Goal: Information Seeking & Learning: Learn about a topic

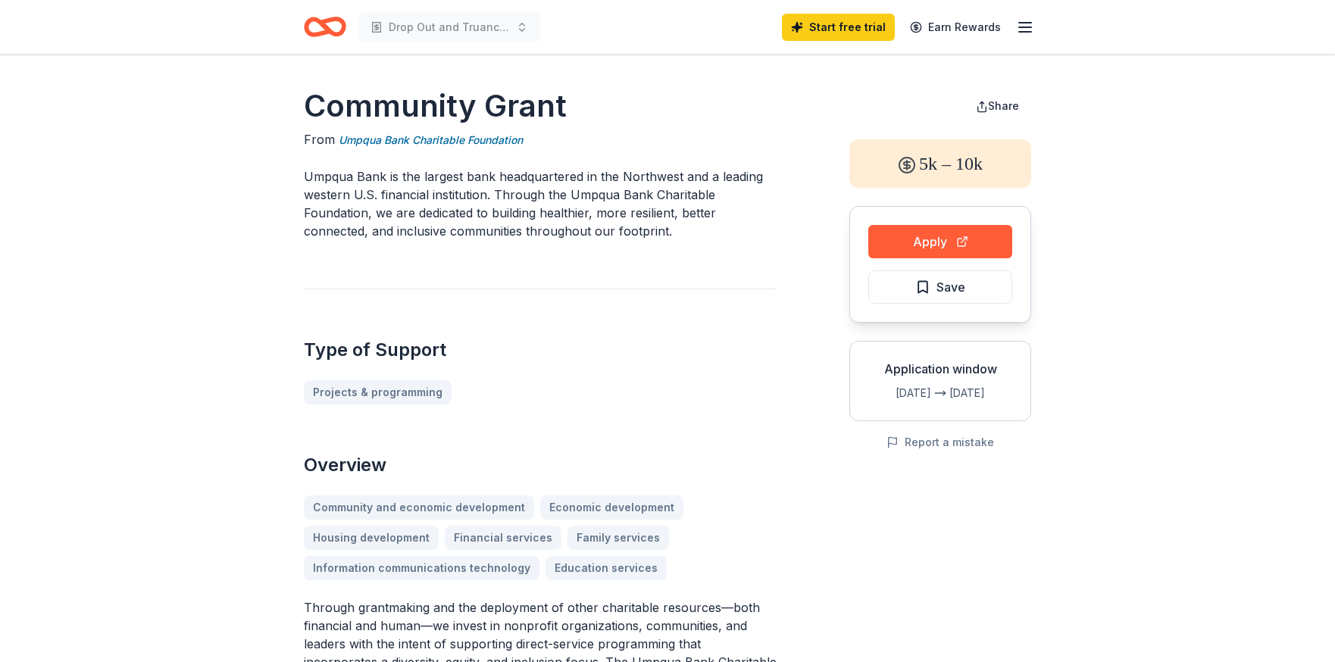
click at [321, 28] on icon "Home" at bounding box center [325, 27] width 42 height 36
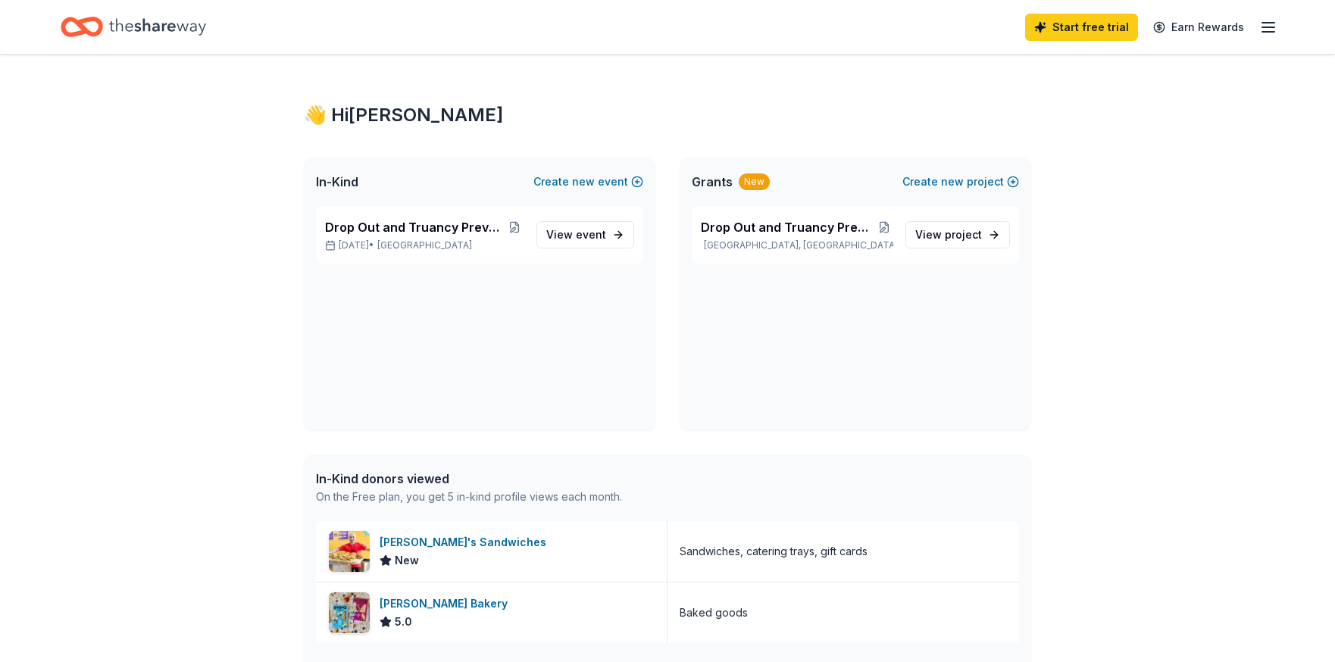
click at [1278, 17] on div "Start free trial Earn Rewards" at bounding box center [667, 27] width 1335 height 54
click at [1262, 33] on icon "button" at bounding box center [1269, 27] width 18 height 18
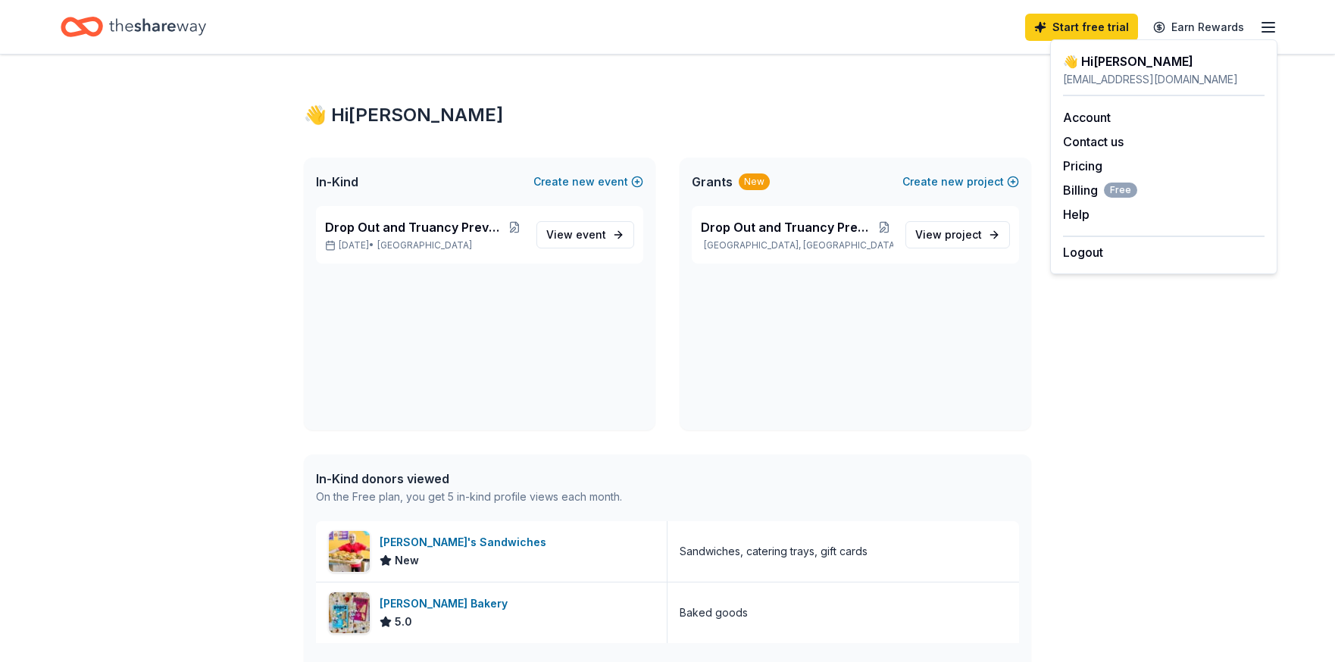
click at [446, 127] on div "👋 Hi Jasmine" at bounding box center [668, 115] width 728 height 24
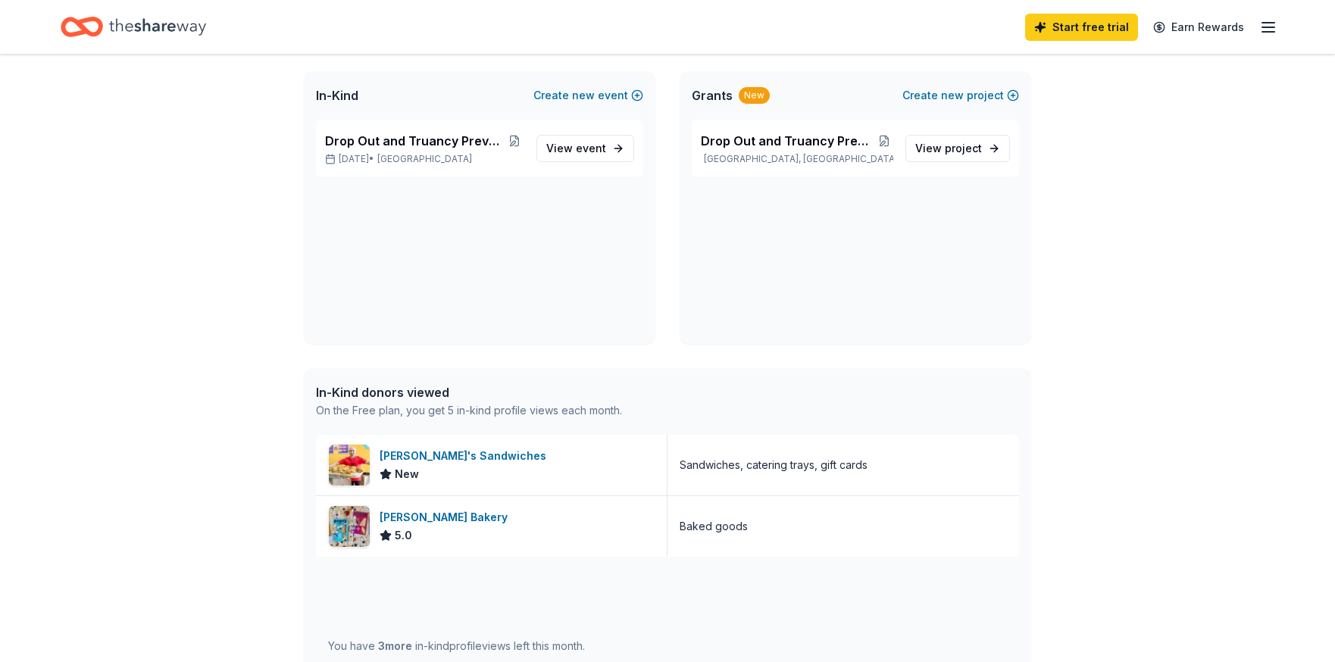
scroll to position [81, 0]
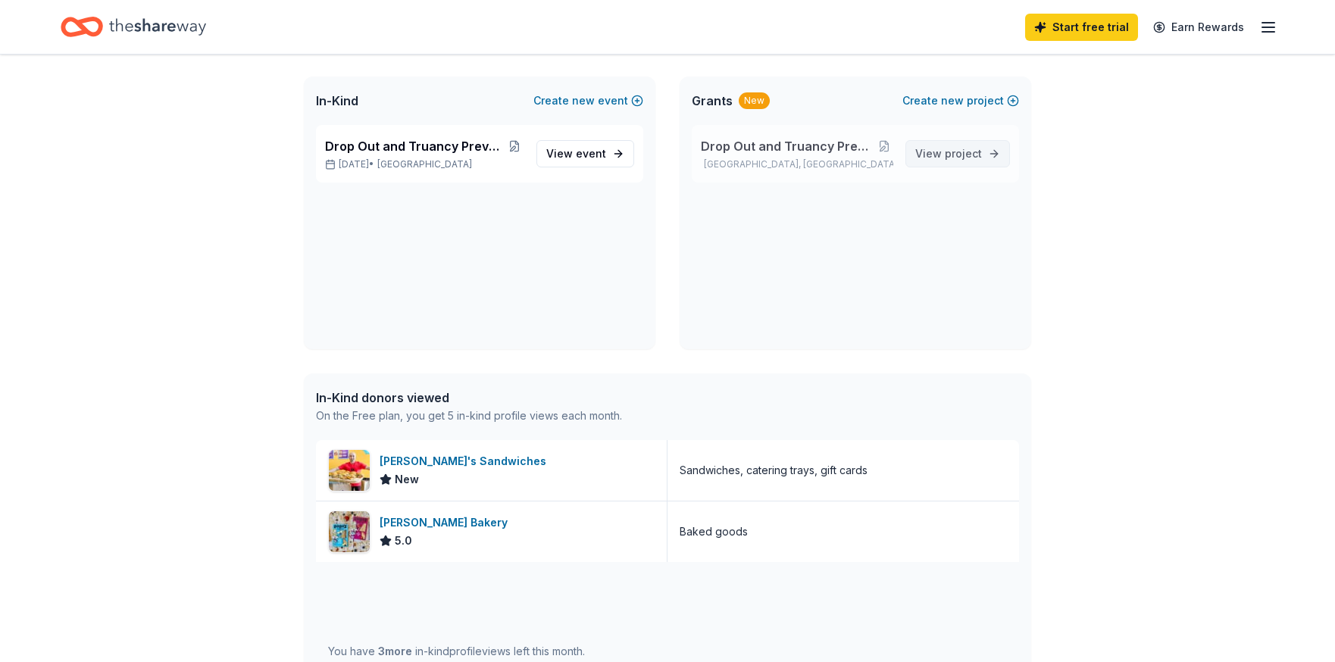
click at [940, 159] on span "View project" at bounding box center [949, 154] width 67 height 18
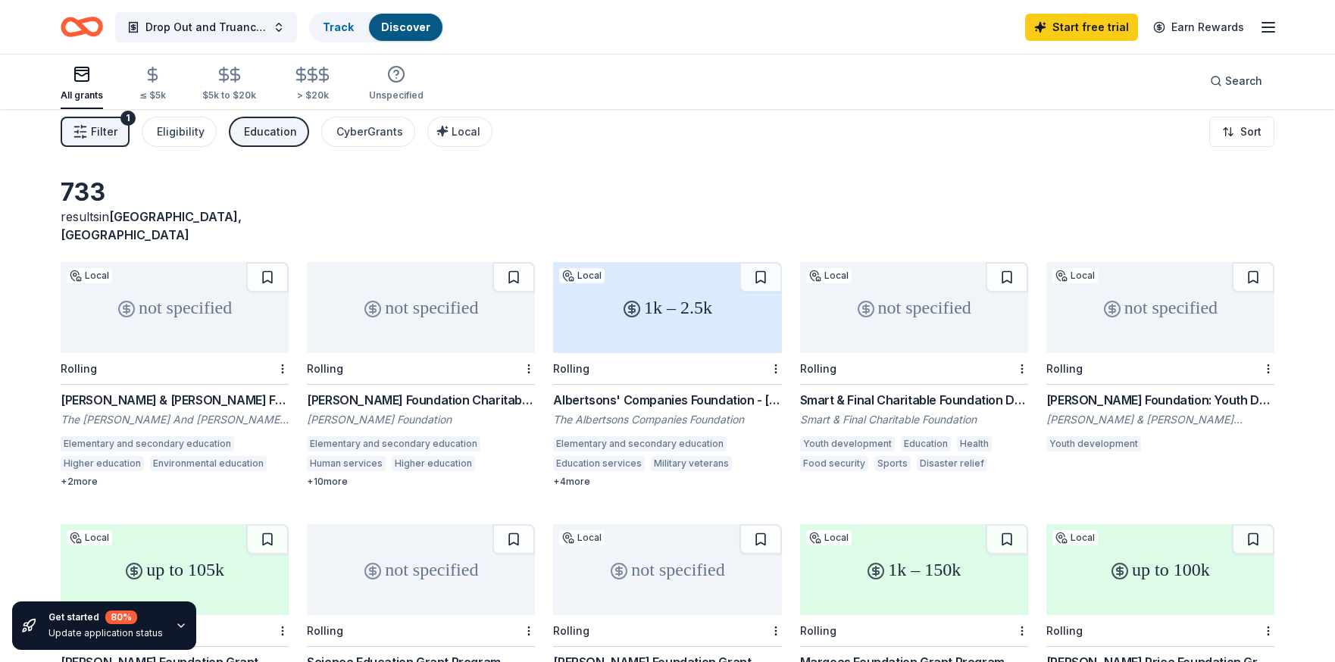
scroll to position [6, 0]
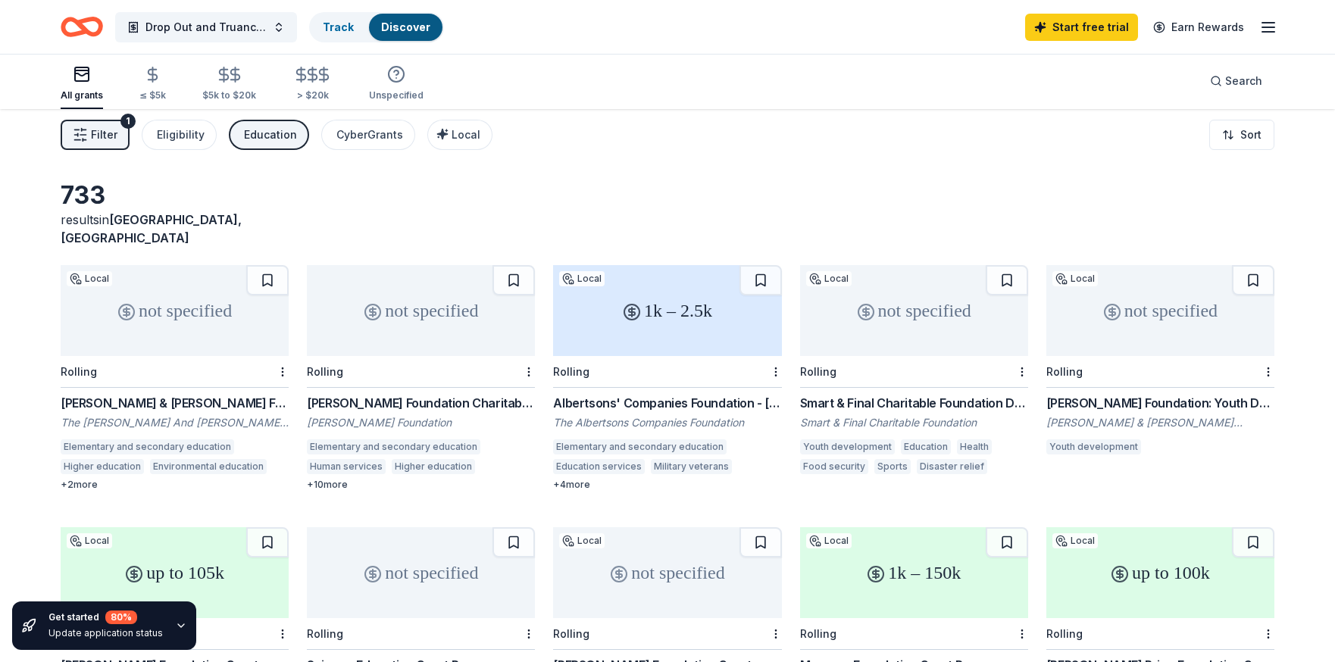
click at [83, 144] on button "Filter 1" at bounding box center [95, 135] width 69 height 30
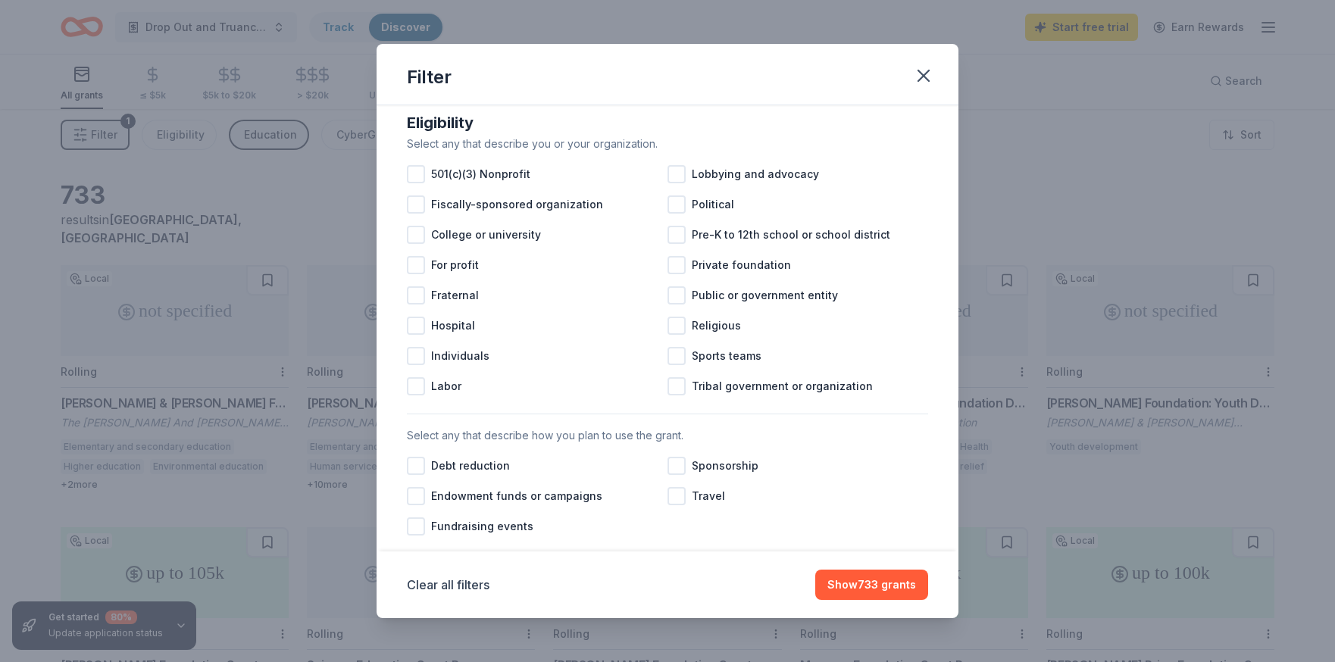
scroll to position [156, 0]
click at [676, 239] on div at bounding box center [677, 236] width 18 height 18
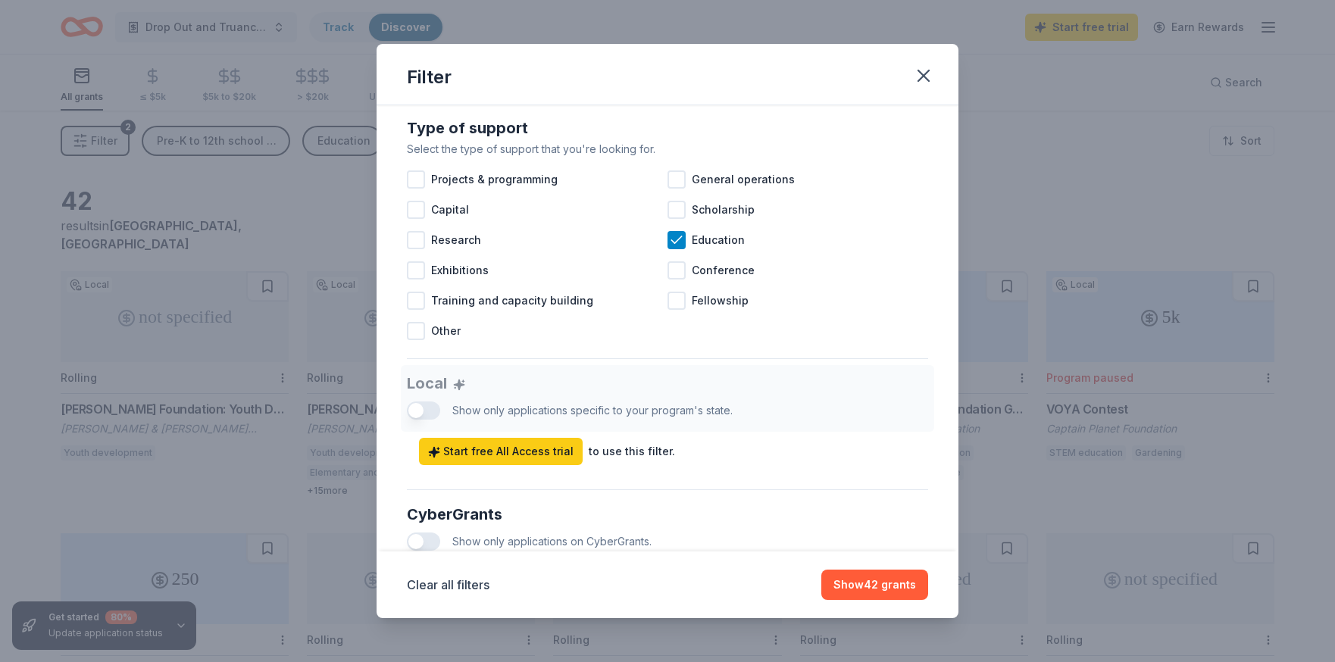
scroll to position [609, 0]
click at [425, 178] on div "Projects & programming" at bounding box center [537, 178] width 261 height 30
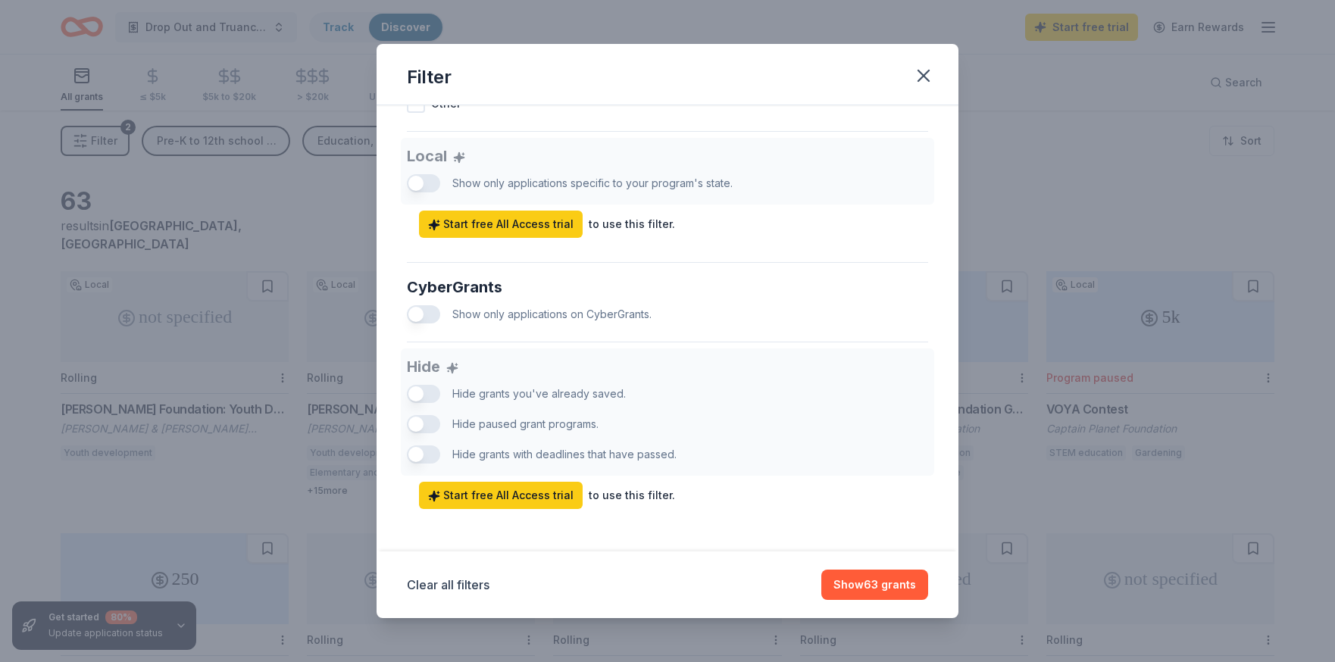
scroll to position [841, 0]
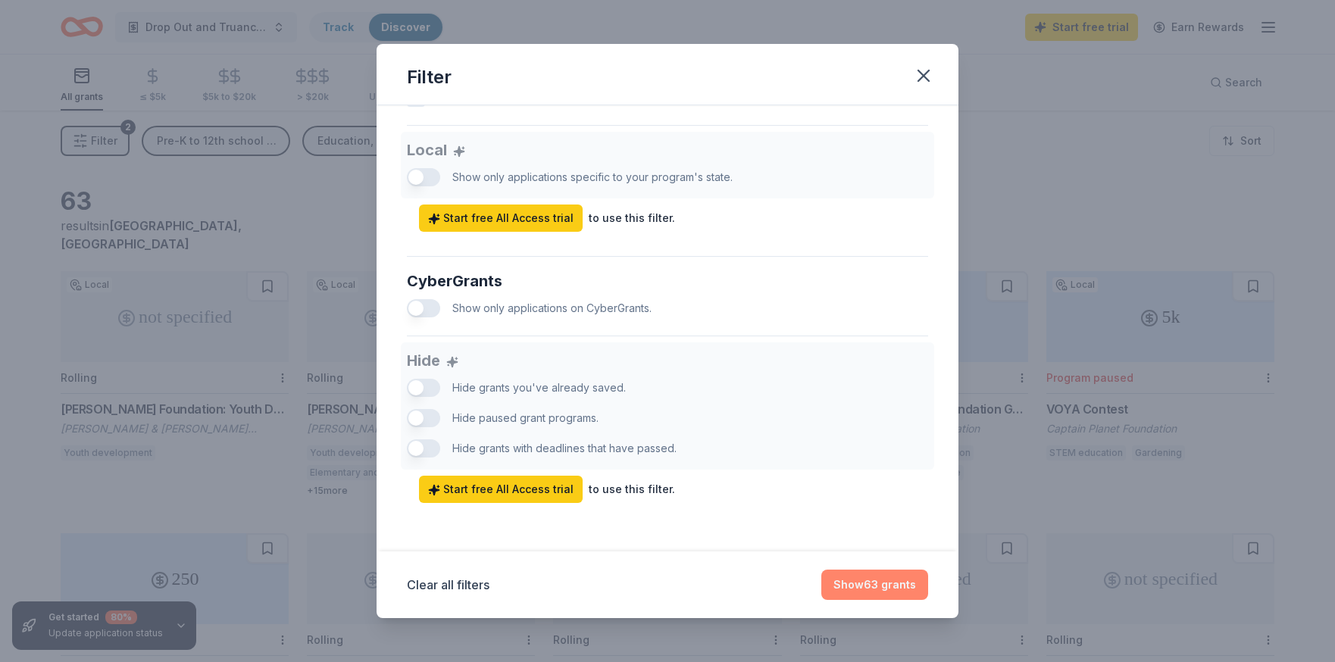
click at [866, 583] on button "Show 63 grants" at bounding box center [875, 585] width 107 height 30
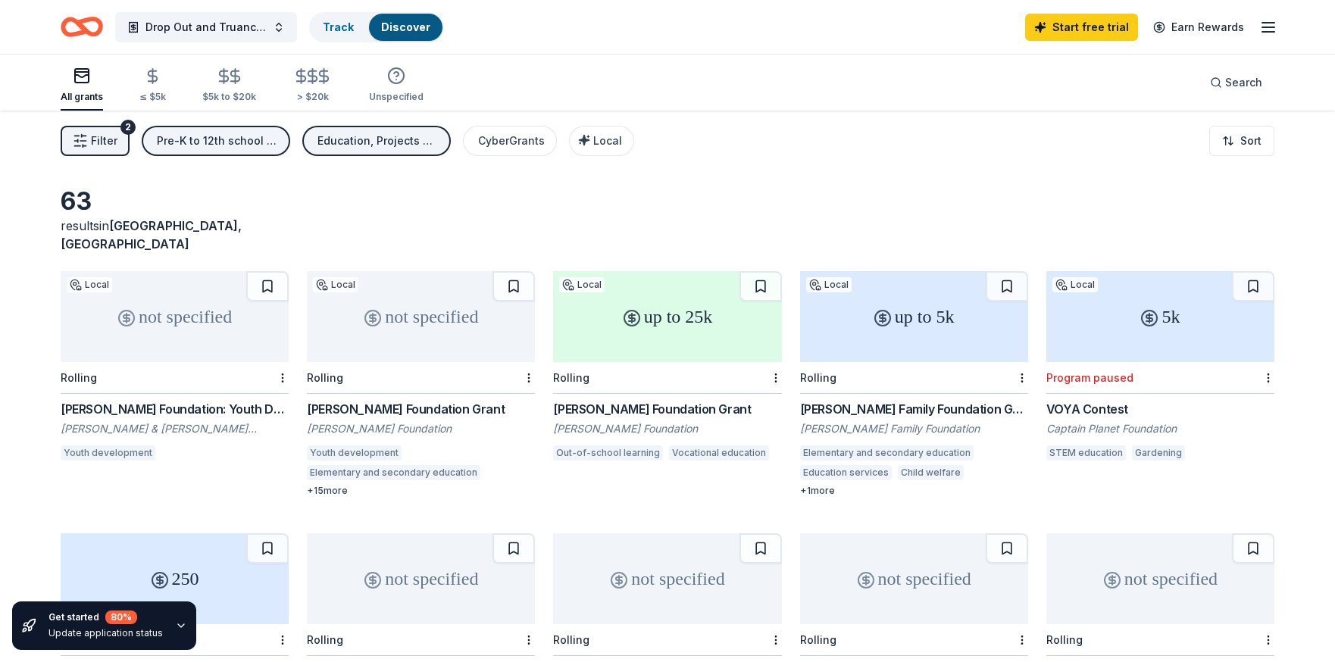
click at [99, 144] on span "Filter" at bounding box center [104, 141] width 27 height 18
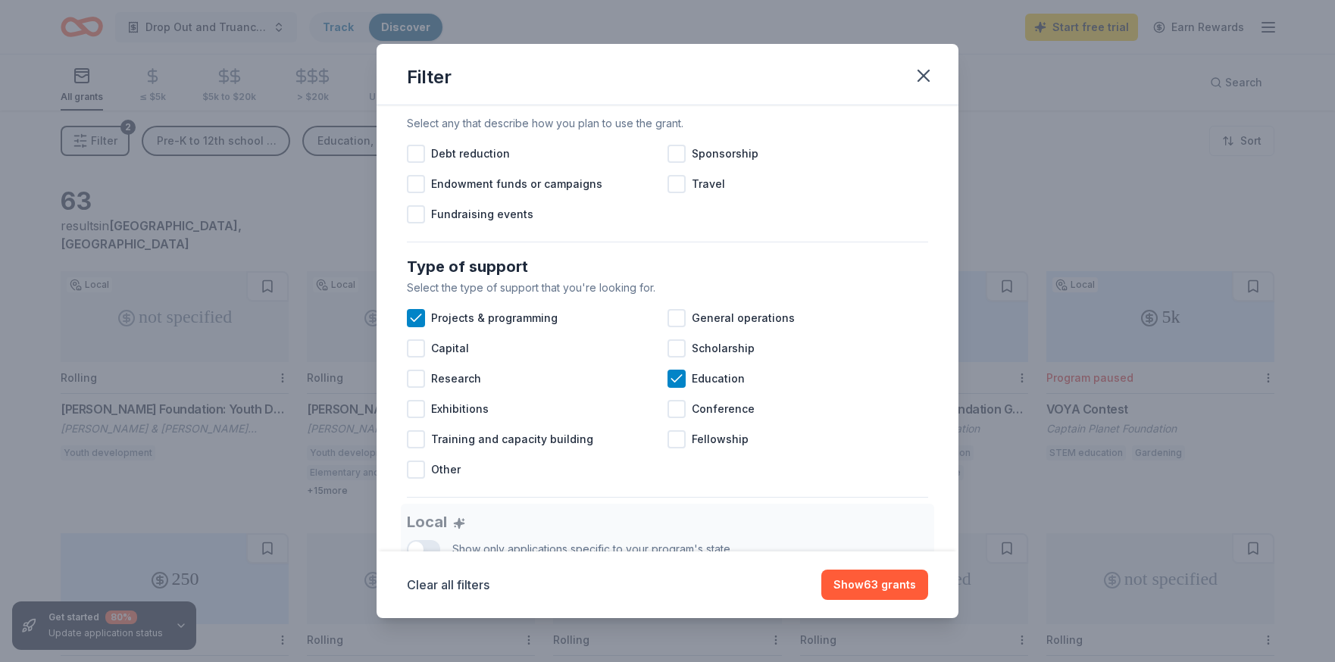
scroll to position [471, 0]
click at [675, 184] on div at bounding box center [677, 182] width 18 height 18
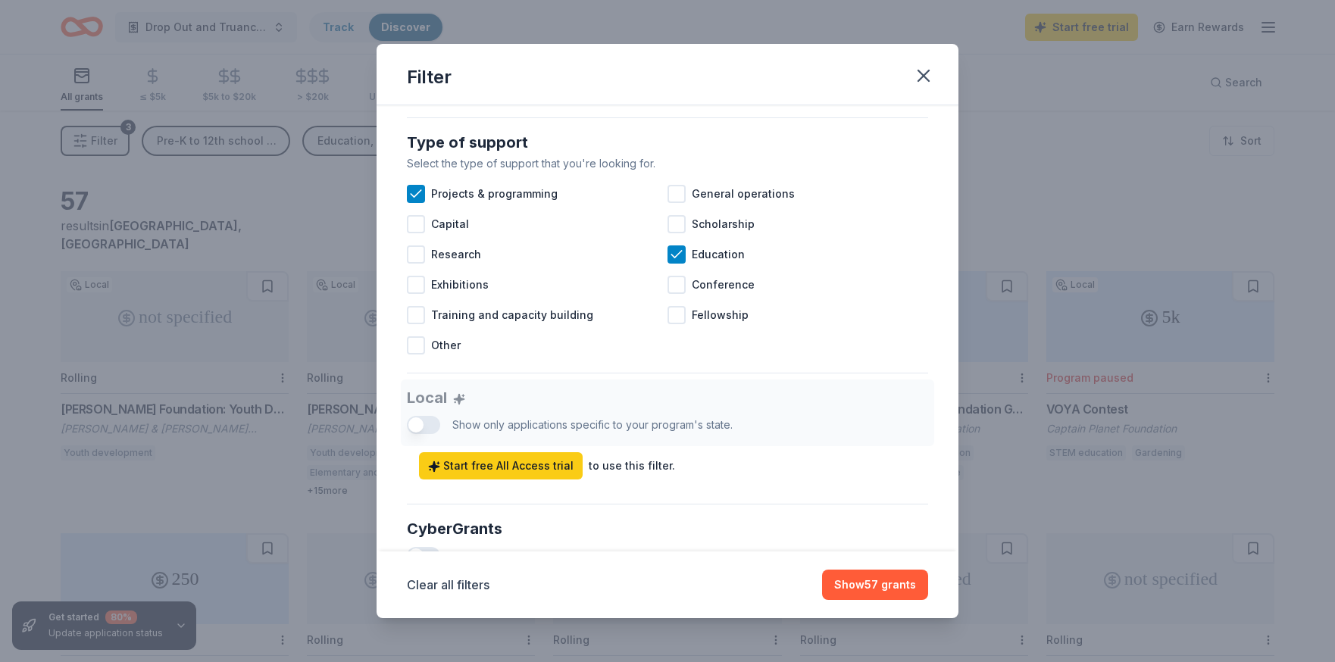
scroll to position [596, 0]
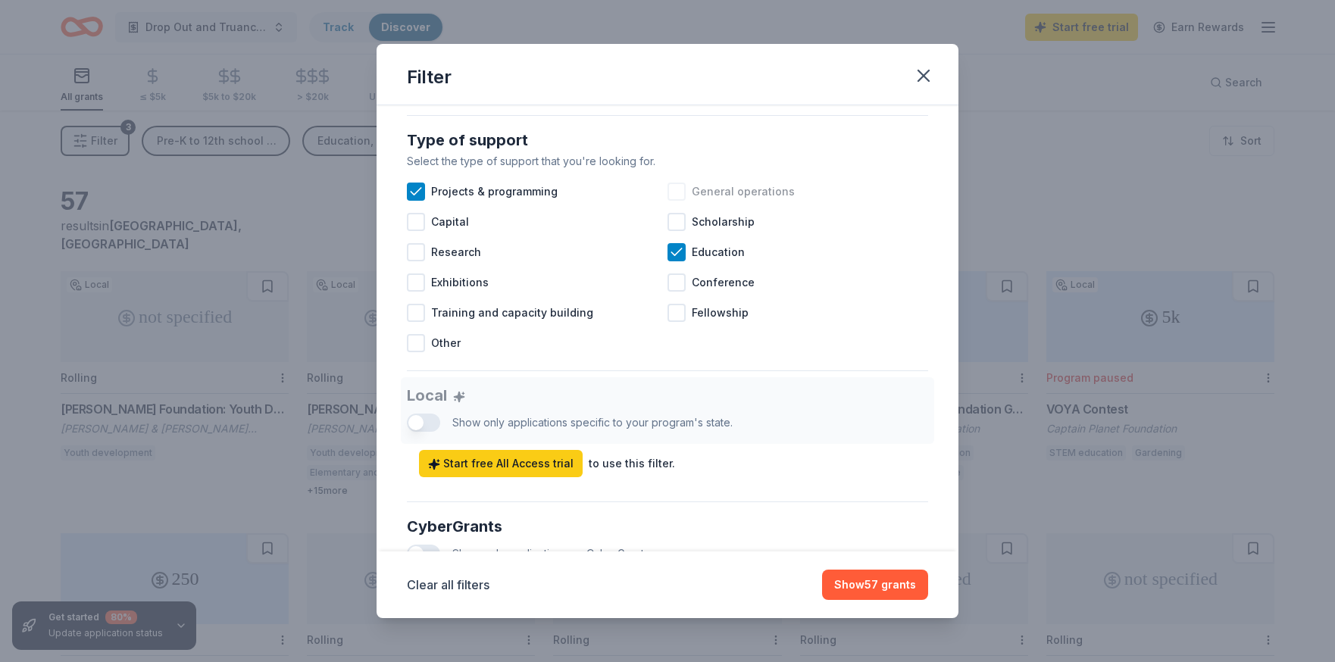
click at [671, 185] on div at bounding box center [677, 192] width 18 height 18
click at [872, 584] on button "Show 57 grants" at bounding box center [875, 585] width 106 height 30
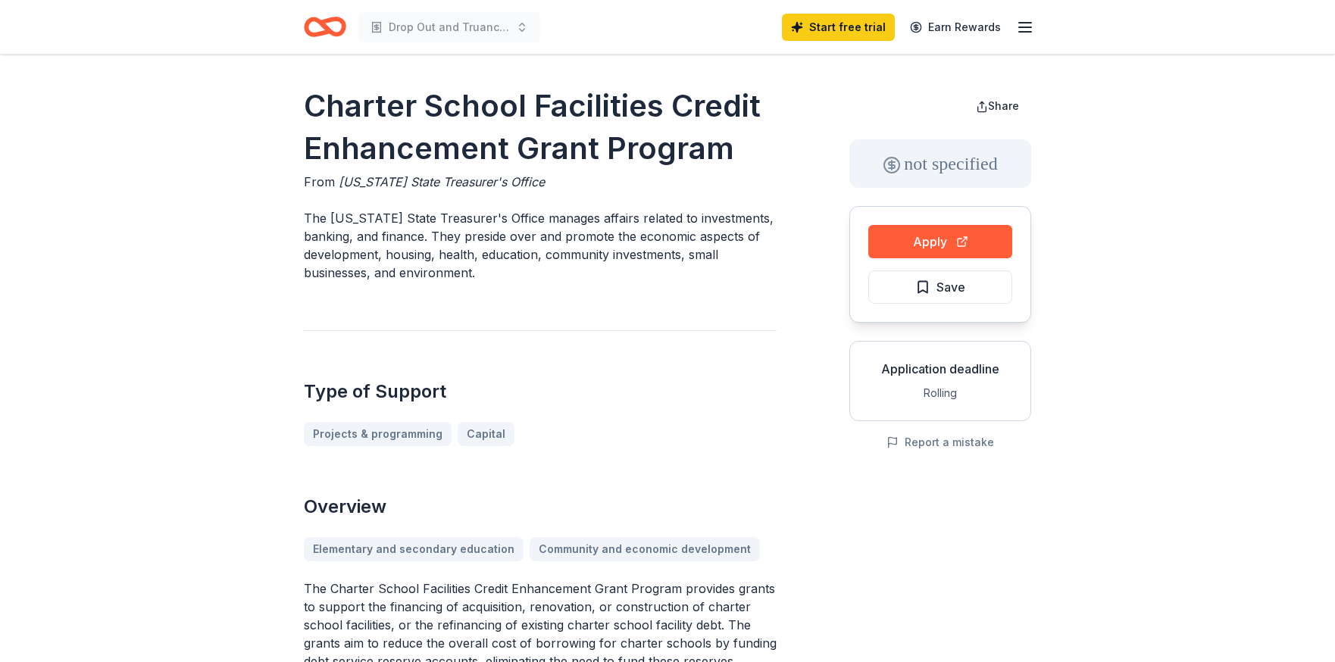
drag, startPoint x: 931, startPoint y: 246, endPoint x: 540, endPoint y: 287, distance: 393.3
drag, startPoint x: 330, startPoint y: 589, endPoint x: 587, endPoint y: 598, distance: 257.1
click at [587, 598] on p "The Charter School Facilities Credit Enhancement Grant Program provides grants …" at bounding box center [540, 653] width 473 height 146
drag, startPoint x: 674, startPoint y: 588, endPoint x: 334, endPoint y: 582, distance: 339.6
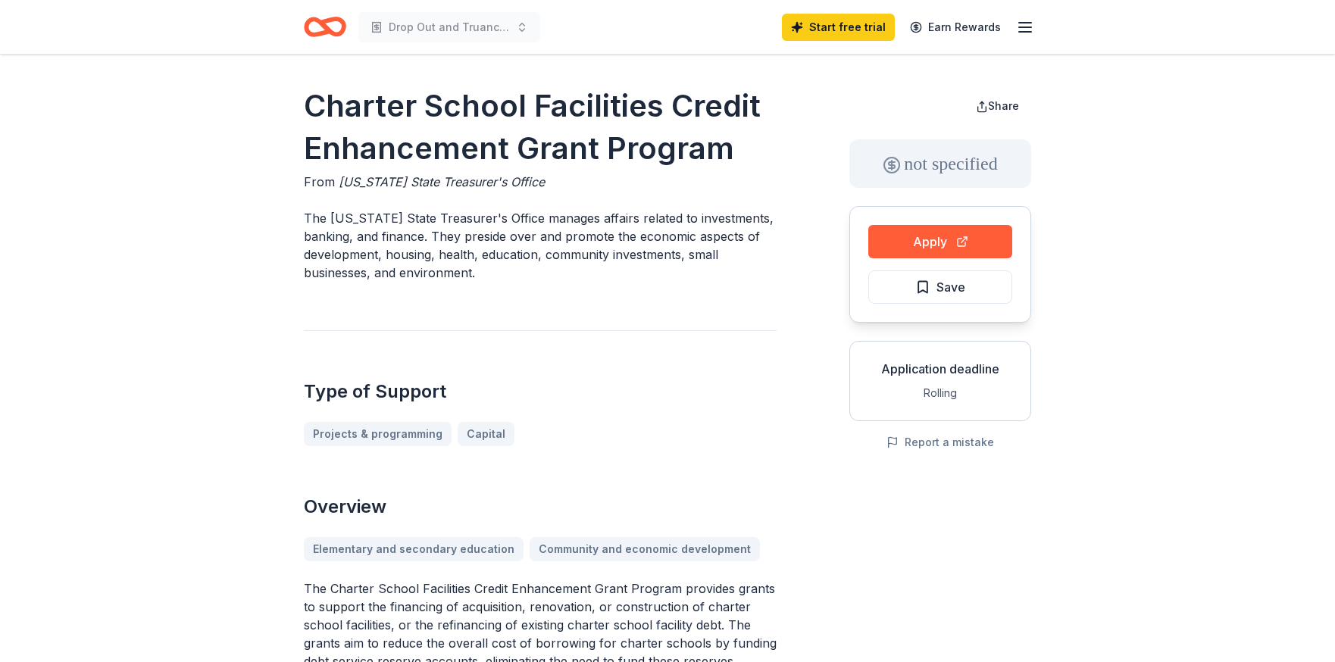
click at [333, 582] on p "The Charter School Facilities Credit Enhancement Grant Program provides grants …" at bounding box center [540, 653] width 473 height 146
drag, startPoint x: 303, startPoint y: 105, endPoint x: 735, endPoint y: 141, distance: 433.5
click at [734, 141] on h1 "Charter School Facilities Credit Enhancement Grant Program" at bounding box center [540, 127] width 473 height 85
drag, startPoint x: 718, startPoint y: 144, endPoint x: 397, endPoint y: 68, distance: 329.4
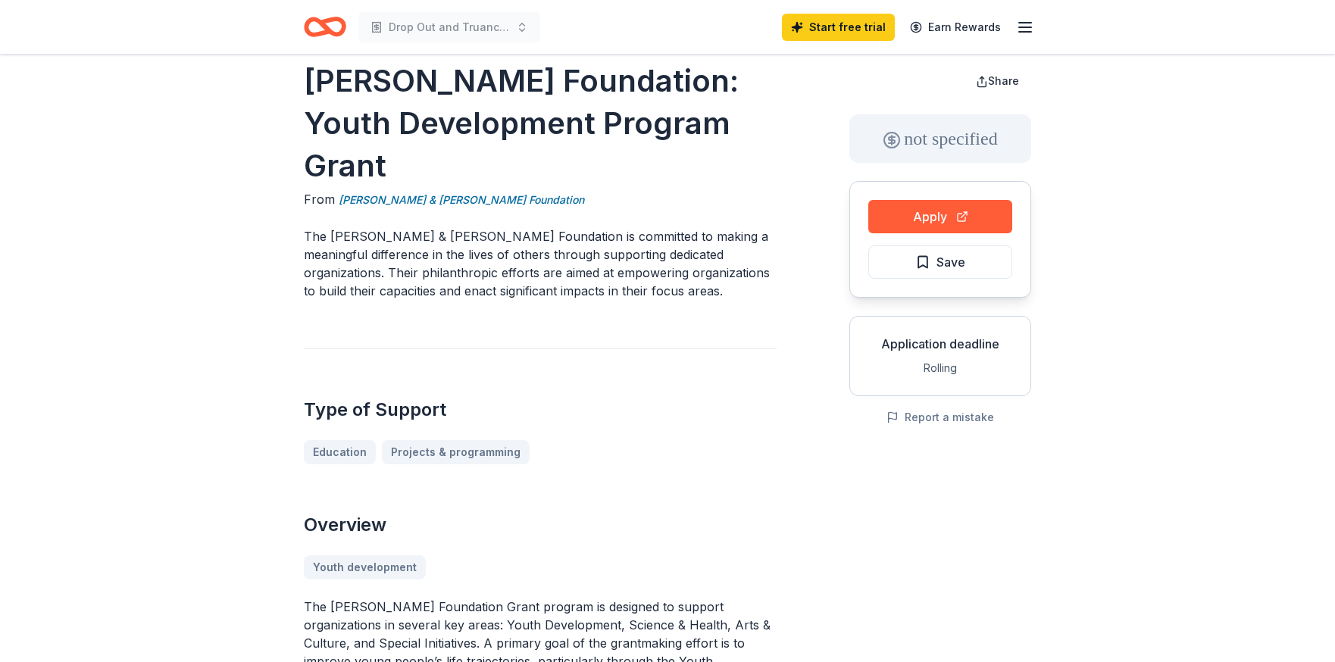
scroll to position [4, 0]
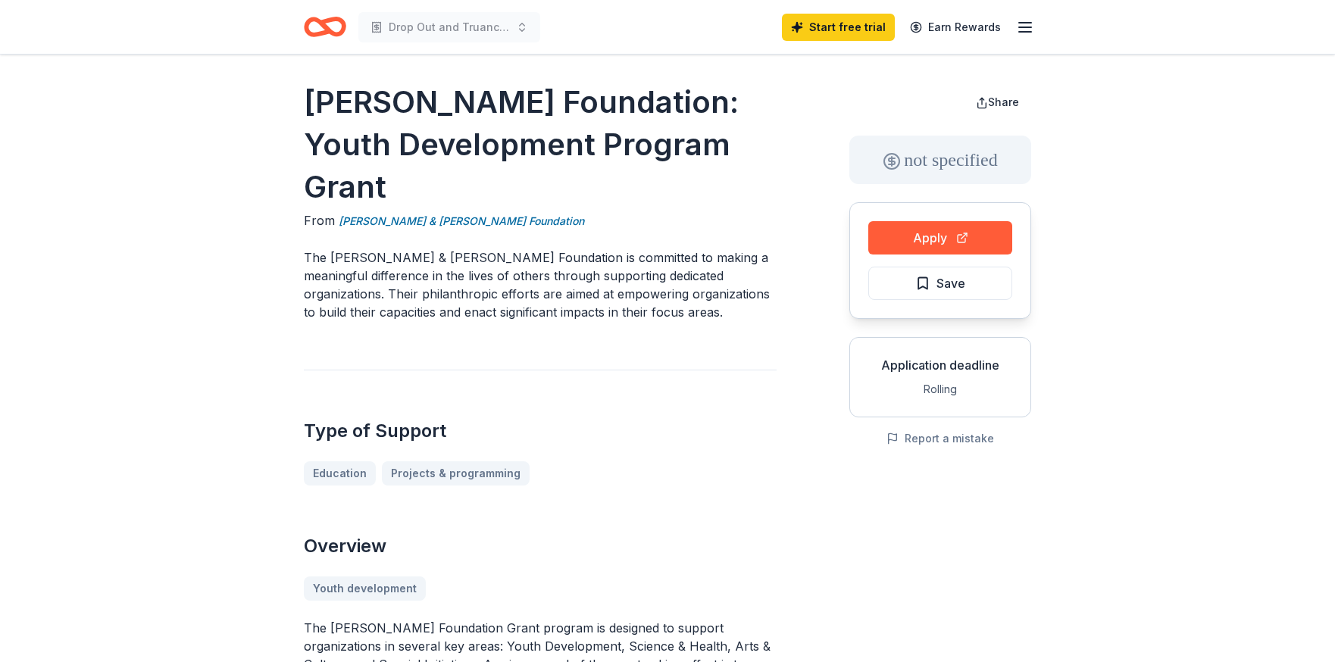
drag, startPoint x: 330, startPoint y: 215, endPoint x: 479, endPoint y: 221, distance: 149.4
click at [479, 249] on p "The [PERSON_NAME] & [PERSON_NAME] Foundation is committed to making a meaningfu…" at bounding box center [540, 285] width 473 height 73
drag, startPoint x: 465, startPoint y: 221, endPoint x: 360, endPoint y: 219, distance: 104.6
click at [359, 249] on p "The [PERSON_NAME] & [PERSON_NAME] Foundation is committed to making a meaningfu…" at bounding box center [540, 285] width 473 height 73
click at [944, 247] on button "Apply" at bounding box center [941, 237] width 144 height 33
